Goal: Information Seeking & Learning: Learn about a topic

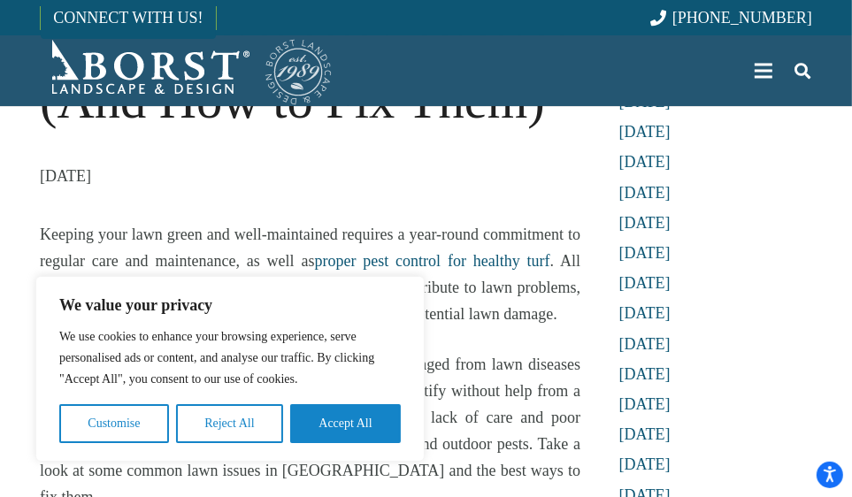
scroll to position [443, 0]
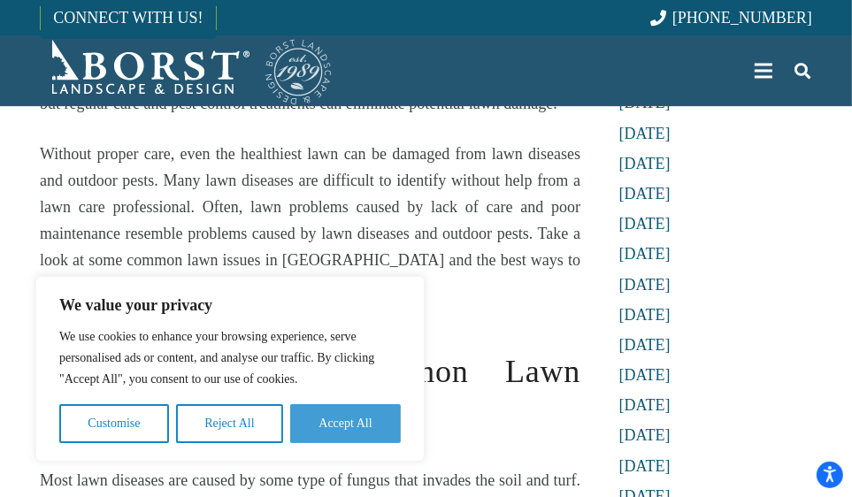
click at [326, 417] on button "Accept All" at bounding box center [345, 424] width 111 height 39
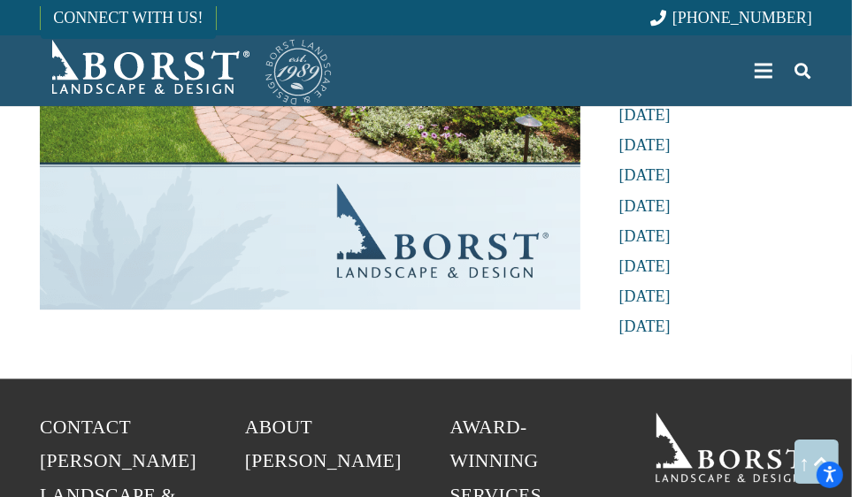
scroll to position [7748, 0]
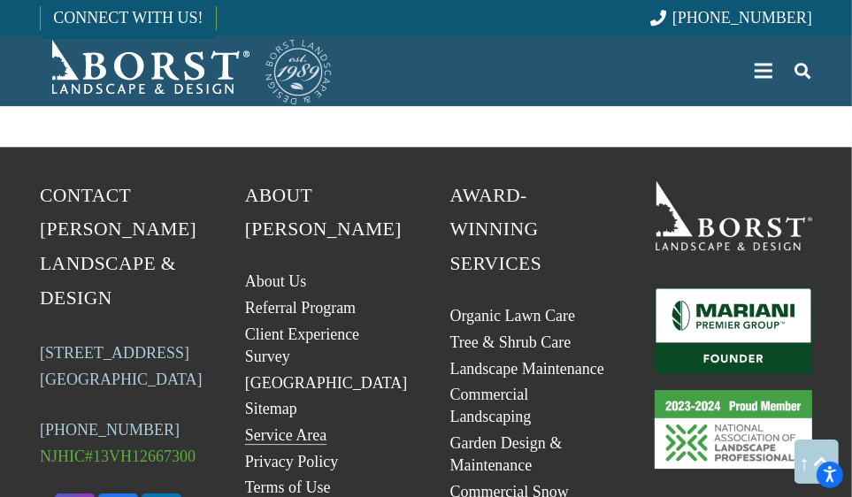
click at [269, 427] on link "Service Area" at bounding box center [285, 436] width 81 height 18
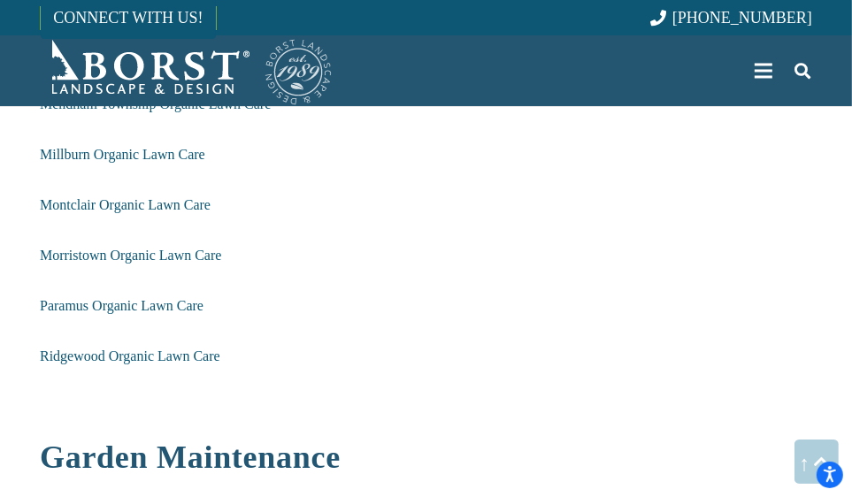
scroll to position [1239, 0]
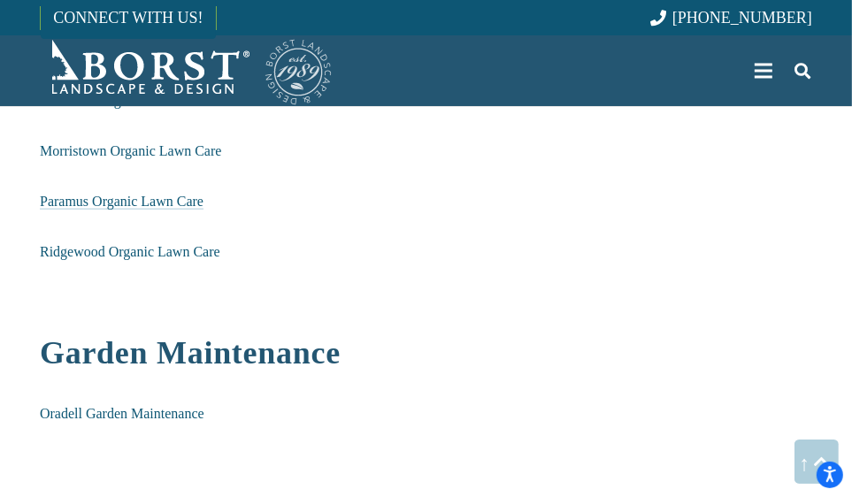
click at [109, 197] on span "Paramus Organic Lawn Care" at bounding box center [122, 201] width 164 height 15
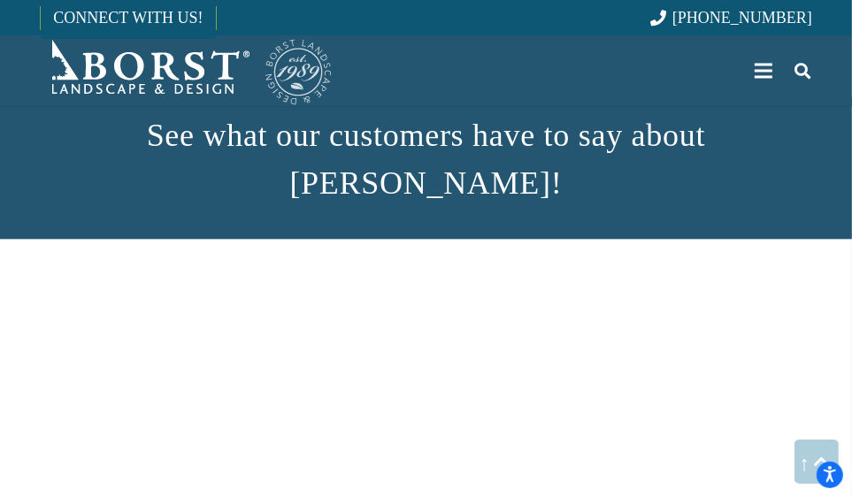
scroll to position [2655, 0]
